Goal: Transaction & Acquisition: Obtain resource

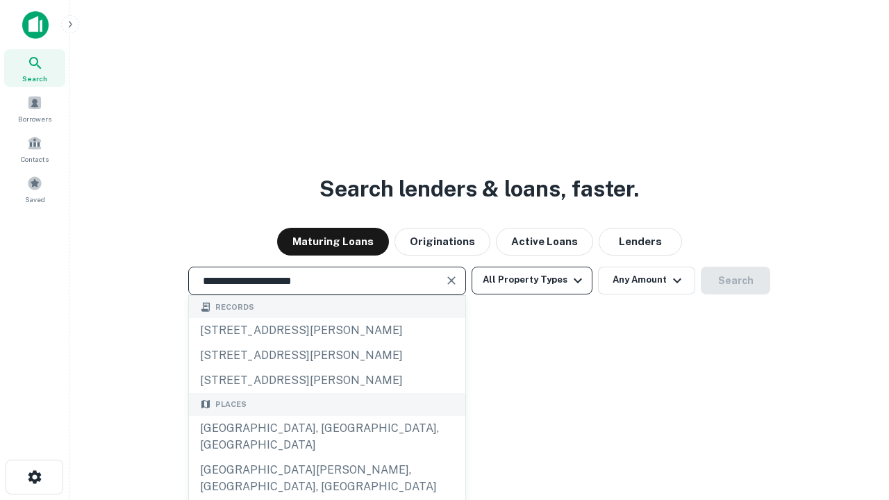
click at [327, 458] on div "Santa Monica, CA, USA" at bounding box center [327, 437] width 277 height 42
click at [532, 280] on button "All Property Types" at bounding box center [532, 281] width 121 height 28
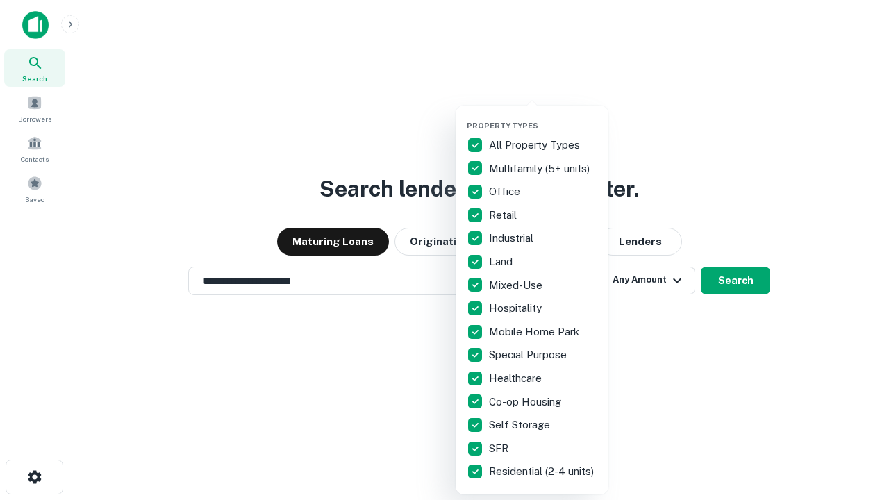
type input "**********"
click at [543, 117] on button "button" at bounding box center [543, 117] width 153 height 1
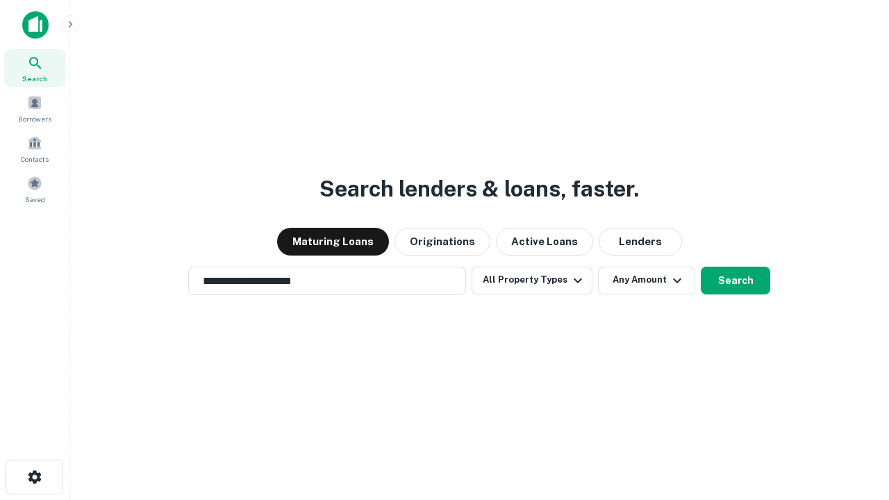
scroll to position [8, 167]
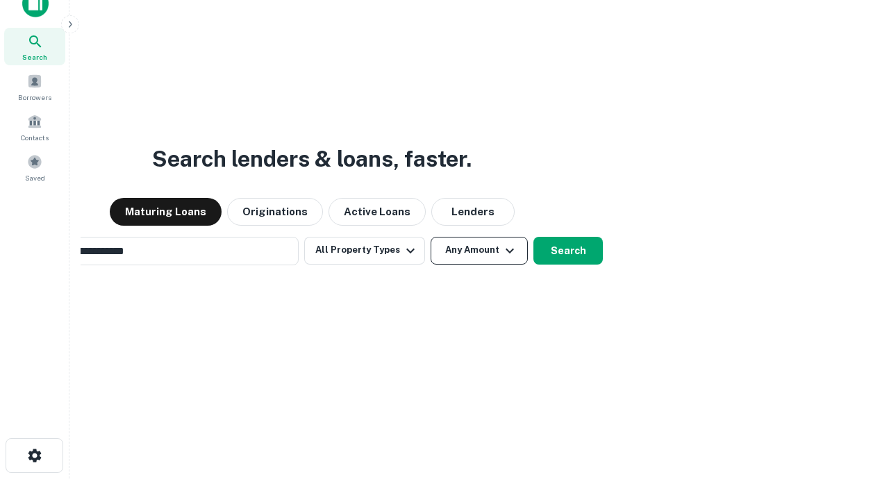
click at [431, 237] on button "Any Amount" at bounding box center [479, 251] width 97 height 28
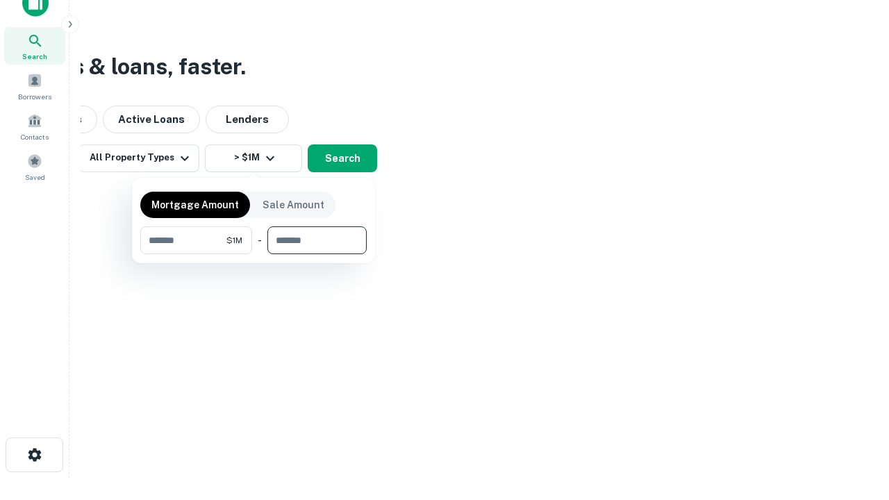
type input "*******"
click at [254, 254] on button "button" at bounding box center [253, 254] width 226 height 1
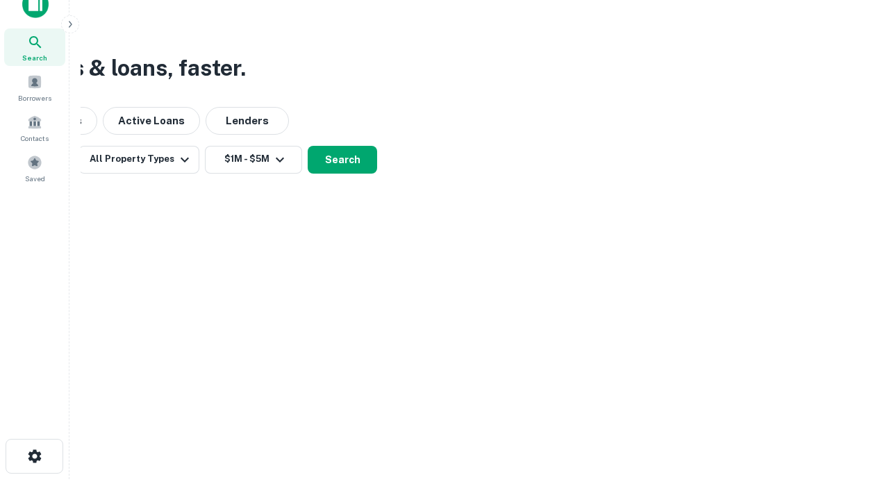
scroll to position [8, 256]
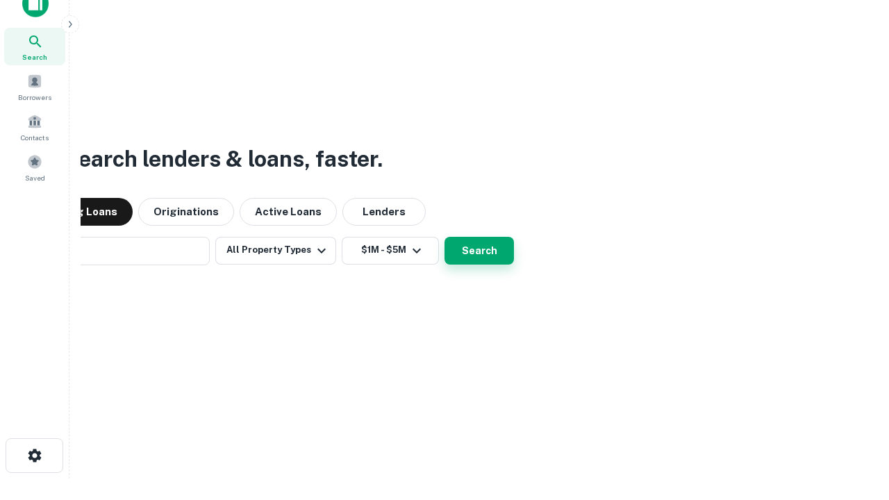
click at [445, 237] on button "Search" at bounding box center [479, 251] width 69 height 28
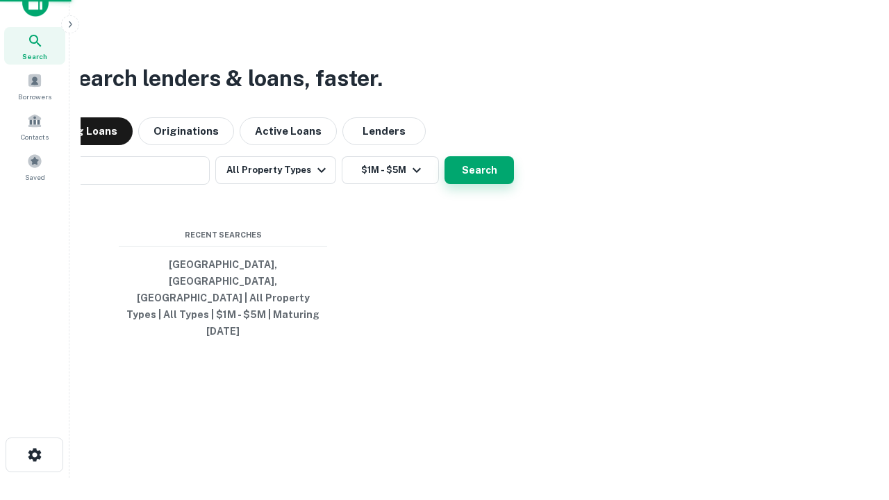
scroll to position [37, 393]
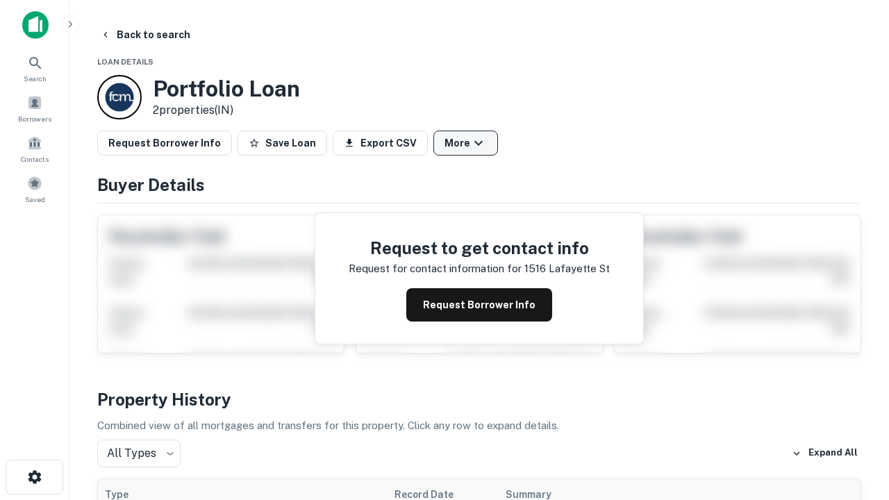
click at [465, 143] on button "More" at bounding box center [466, 143] width 65 height 25
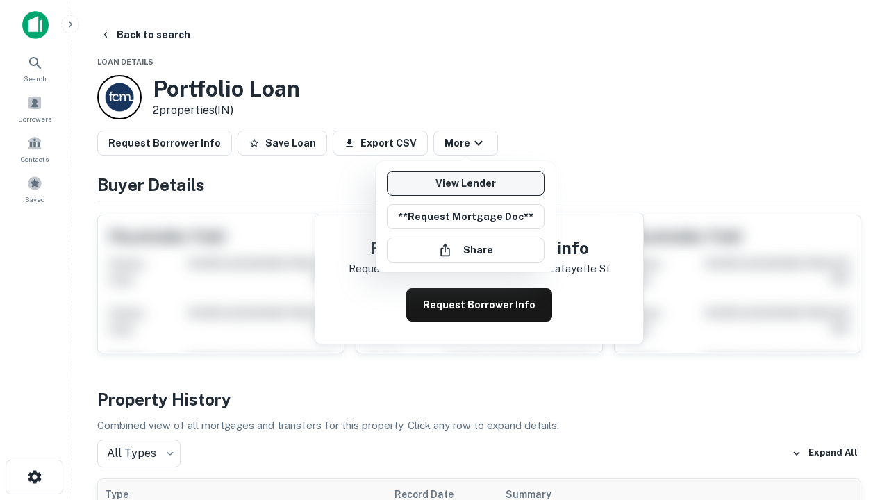
click at [465, 183] on link "View Lender" at bounding box center [466, 183] width 158 height 25
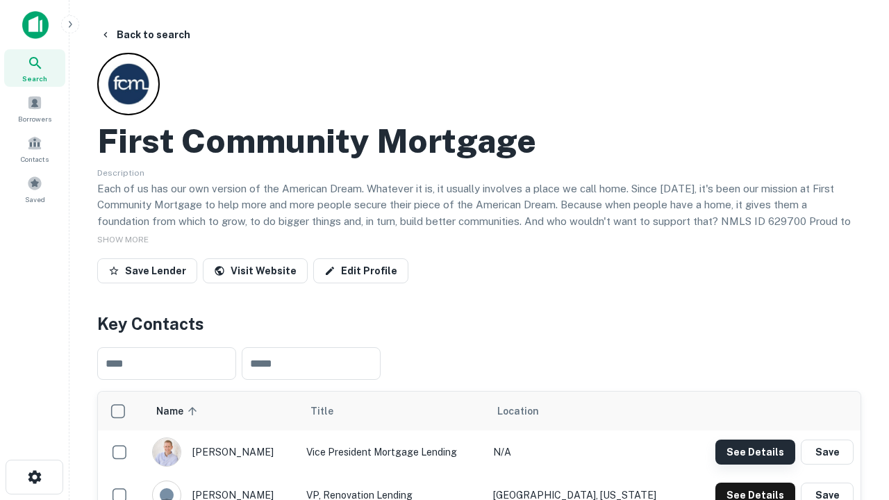
click at [755, 452] on button "See Details" at bounding box center [756, 452] width 80 height 25
click at [34, 477] on icon "button" at bounding box center [34, 477] width 17 height 17
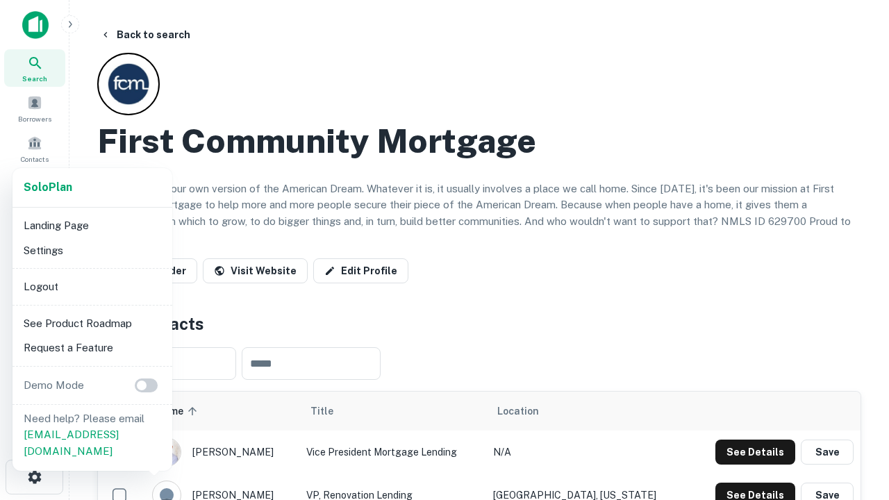
click at [92, 286] on li "Logout" at bounding box center [92, 286] width 149 height 25
